Goal: Book appointment/travel/reservation

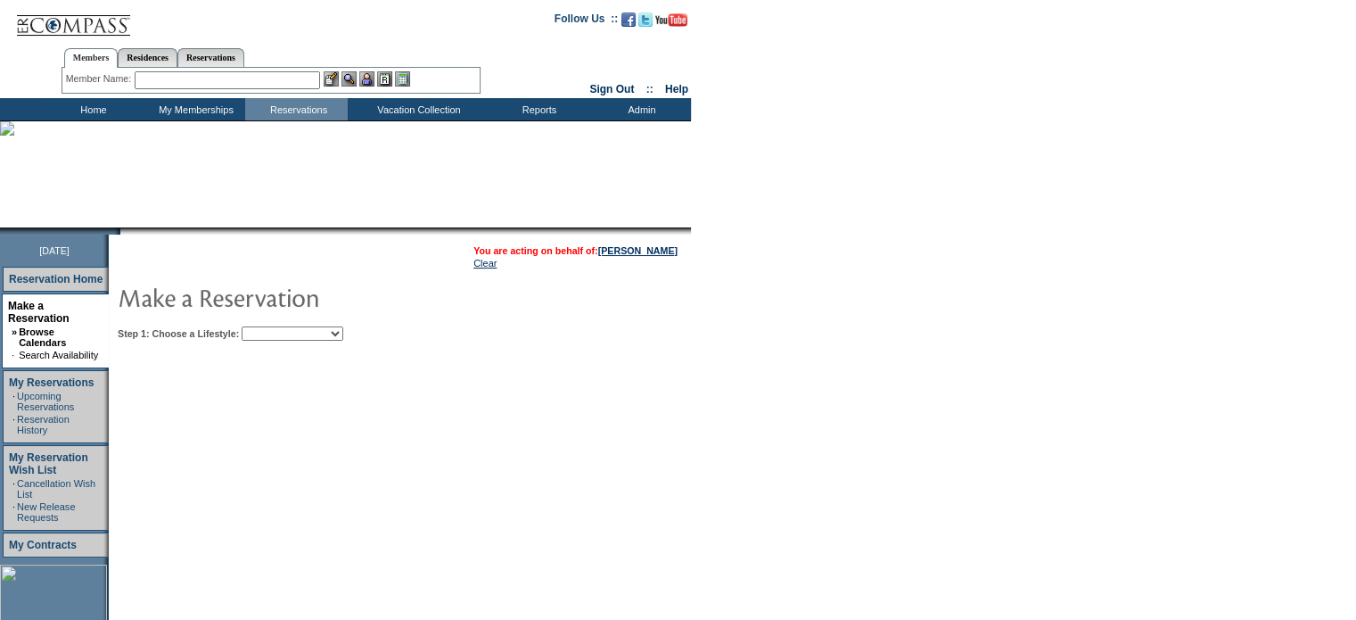
click at [292, 337] on select "Beach Leisure Metropolitan Mountain OIAL for Adventure OIAL for Couples OIAL fo…" at bounding box center [293, 333] width 102 height 14
select select "Beach"
click at [272, 326] on select "Beach Leisure Metropolitan Mountain OIAL for Adventure OIAL for Couples OIAL fo…" at bounding box center [293, 333] width 102 height 14
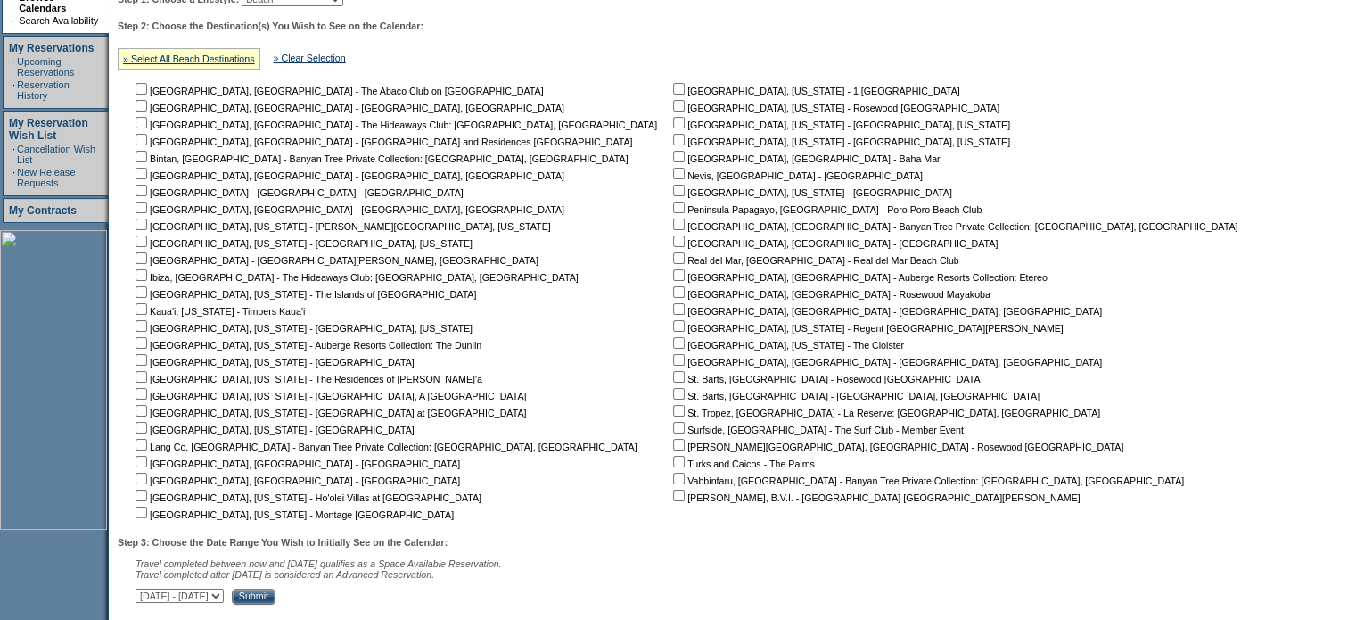
scroll to position [335, 0]
click at [673, 261] on input "checkbox" at bounding box center [679, 257] width 12 height 12
checkbox input "true"
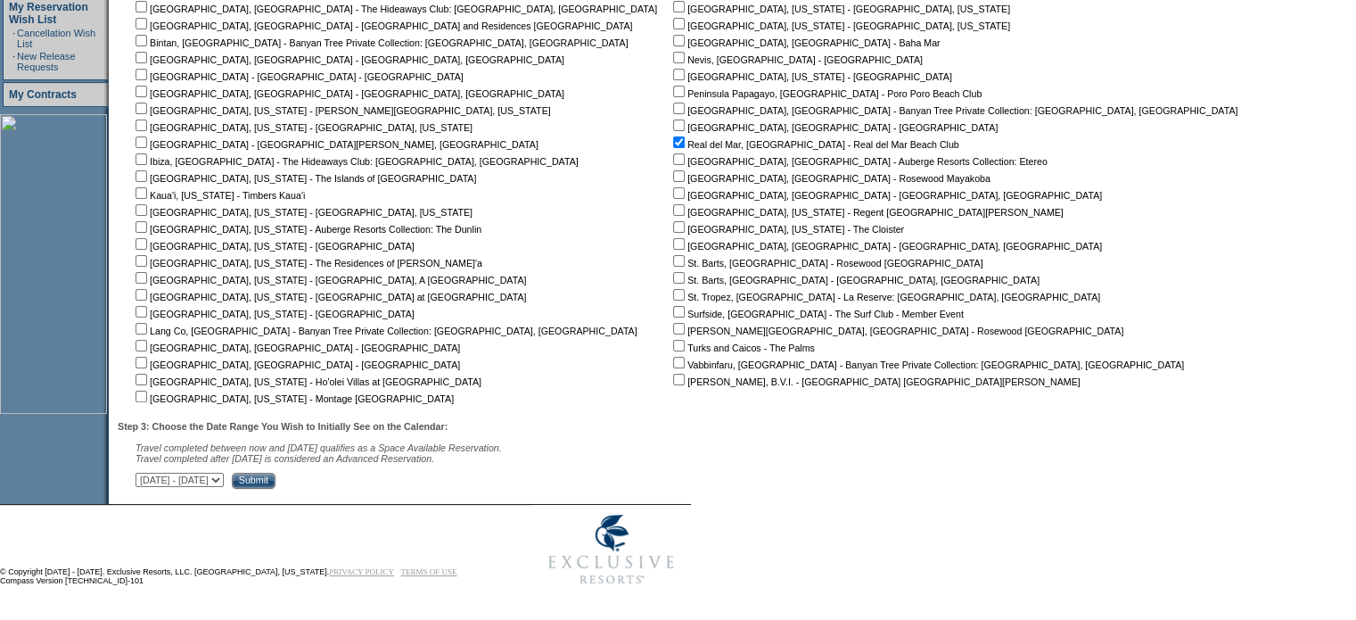
scroll to position [454, 0]
click at [301, 491] on table "You are acting on behalf of: [PERSON_NAME] Clear Step 1: Choose a Lifestyle: Be…" at bounding box center [681, 138] width 1145 height 709
click at [300, 488] on div "Step 3: Choose the Date Range You Wish to Initially See on the Calendar: Travel…" at bounding box center [684, 455] width 1132 height 68
click at [224, 480] on select "[DATE] - [DATE] [DATE] - [DATE] [DATE] - [DATE] [DATE] - [DATE] [DATE] - [DATE]…" at bounding box center [179, 479] width 88 height 14
select select "[DATE]|[DATE]"
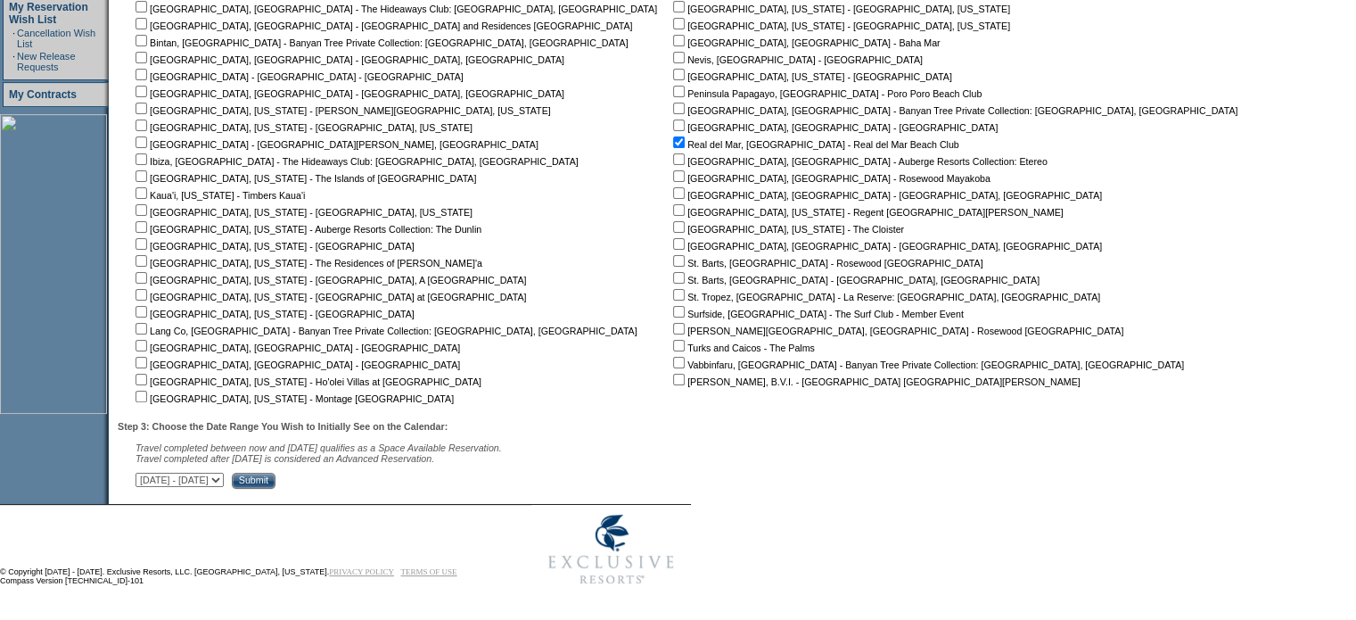
click at [144, 472] on select "[DATE] - [DATE] [DATE] - [DATE] [DATE] - [DATE] [DATE] - [DATE] [DATE] - [DATE]…" at bounding box center [179, 479] width 88 height 14
click at [403, 467] on div "Step 3: Choose the Date Range You Wish to Initially See on the Calendar: Travel…" at bounding box center [684, 455] width 1132 height 68
click at [275, 476] on input "Submit" at bounding box center [254, 480] width 44 height 16
